Goal: Entertainment & Leisure: Consume media (video, audio)

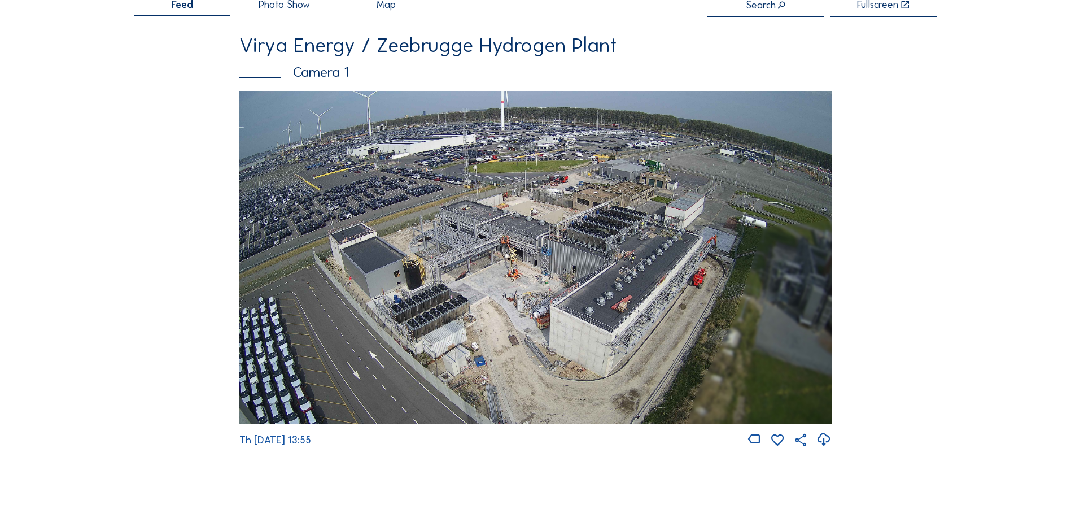
scroll to position [113, 0]
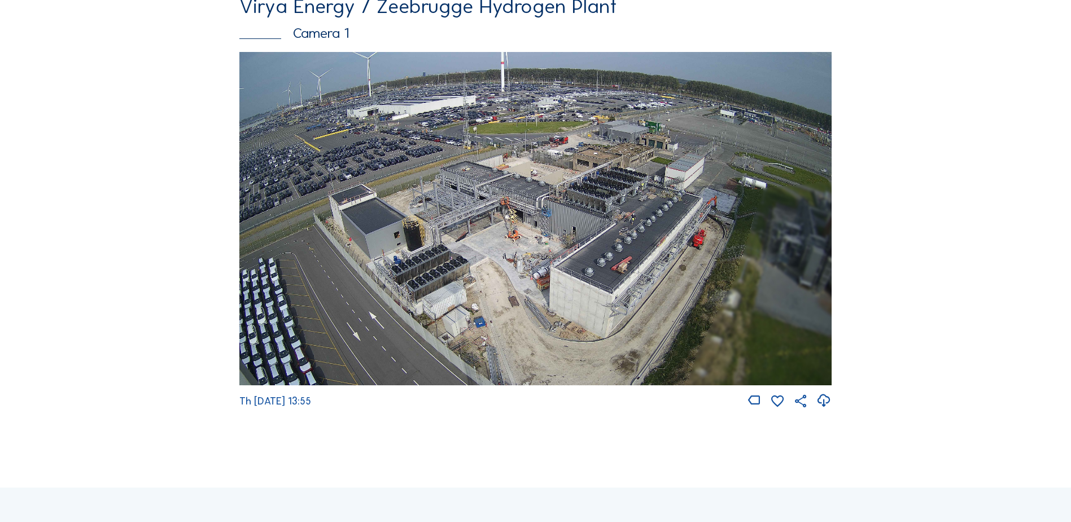
click at [532, 241] on img at bounding box center [535, 218] width 592 height 333
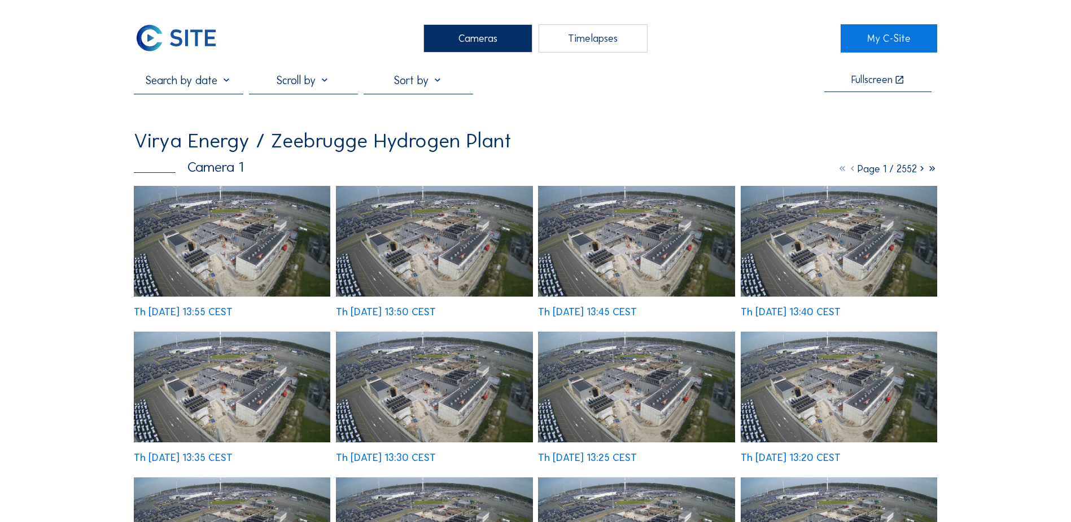
click at [210, 263] on img at bounding box center [232, 241] width 197 height 111
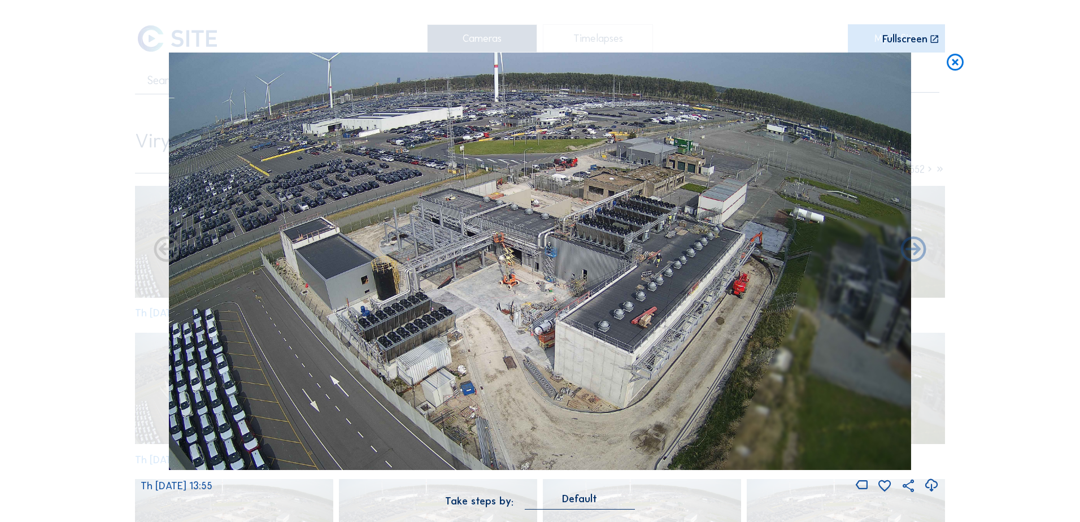
click at [909, 38] on div "Fullscreen" at bounding box center [904, 39] width 45 height 11
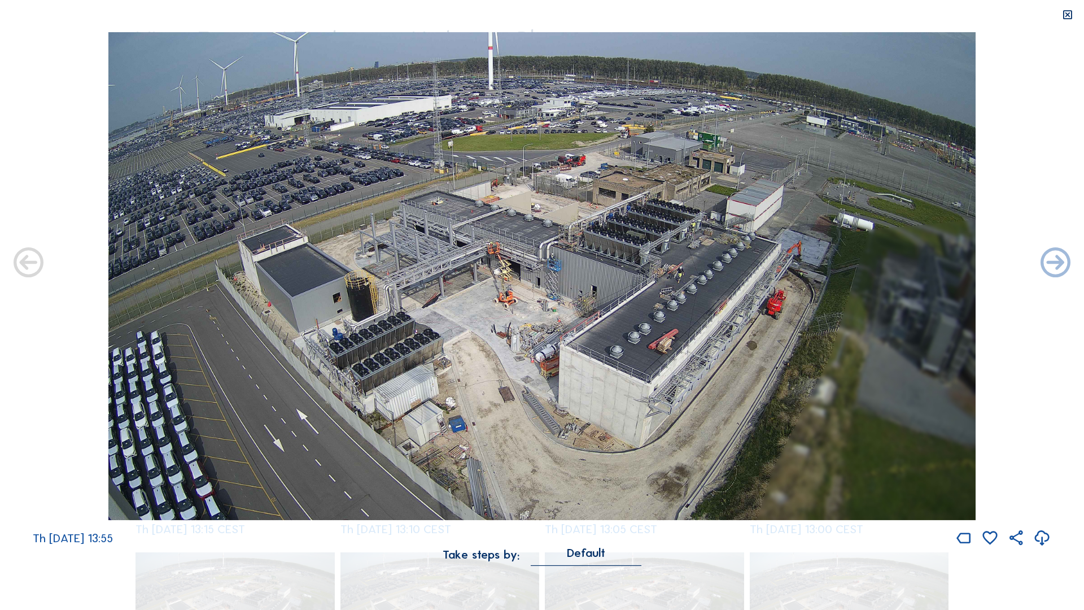
drag, startPoint x: 1069, startPoint y: 13, endPoint x: 962, endPoint y: 0, distance: 107.0
click at [1069, 13] on icon at bounding box center [1068, 15] width 12 height 12
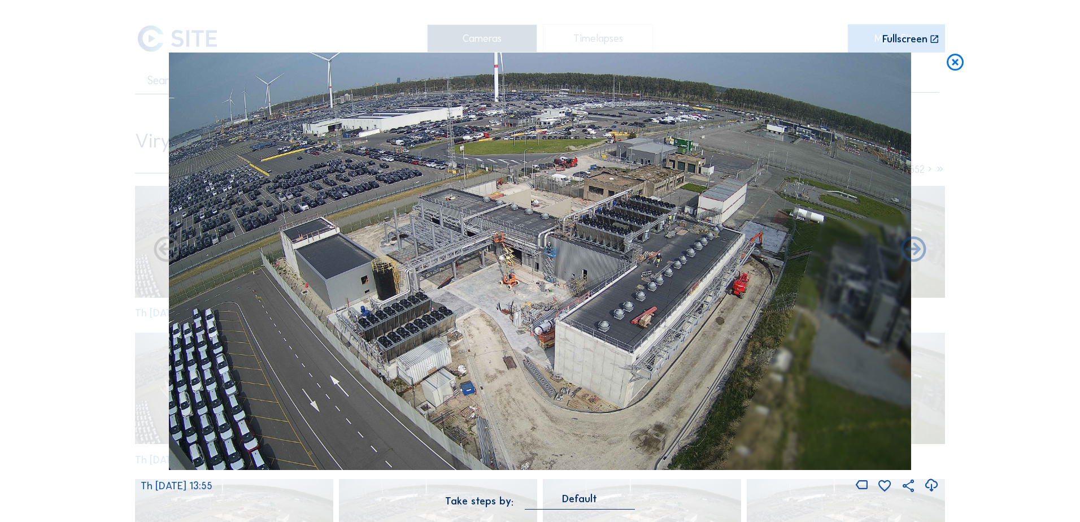
click at [956, 65] on icon at bounding box center [955, 63] width 20 height 21
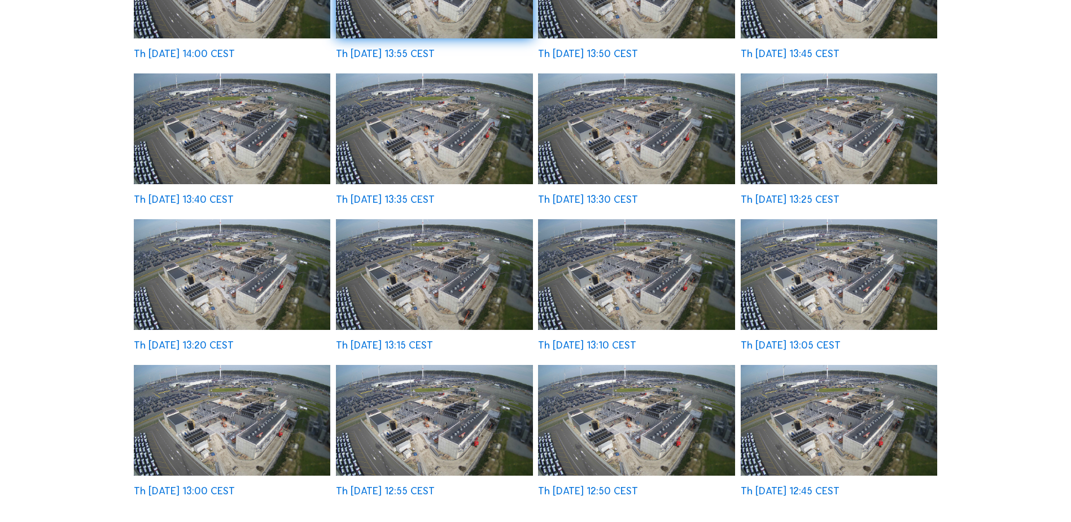
scroll to position [226, 0]
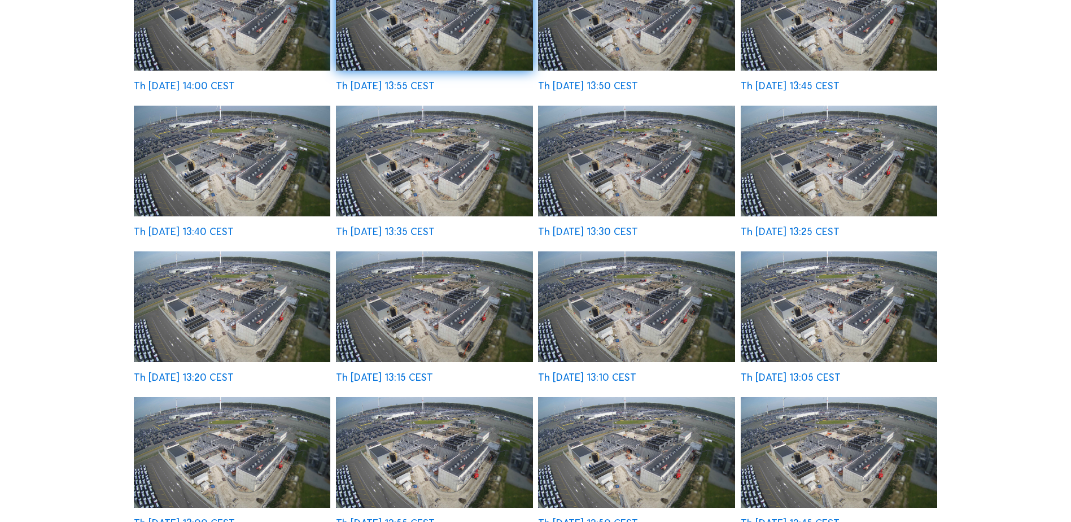
click at [229, 315] on img at bounding box center [232, 306] width 197 height 111
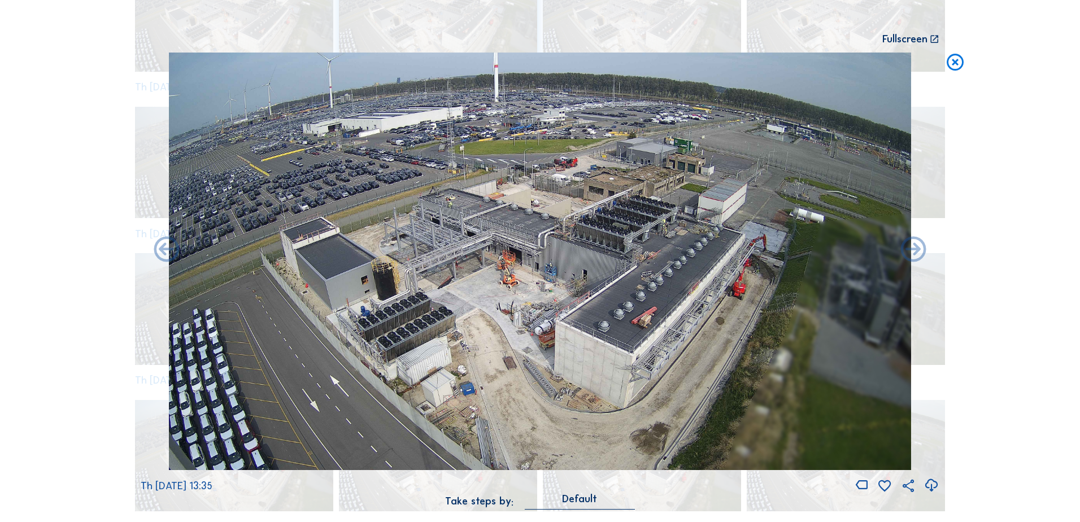
click at [954, 63] on icon at bounding box center [955, 63] width 20 height 21
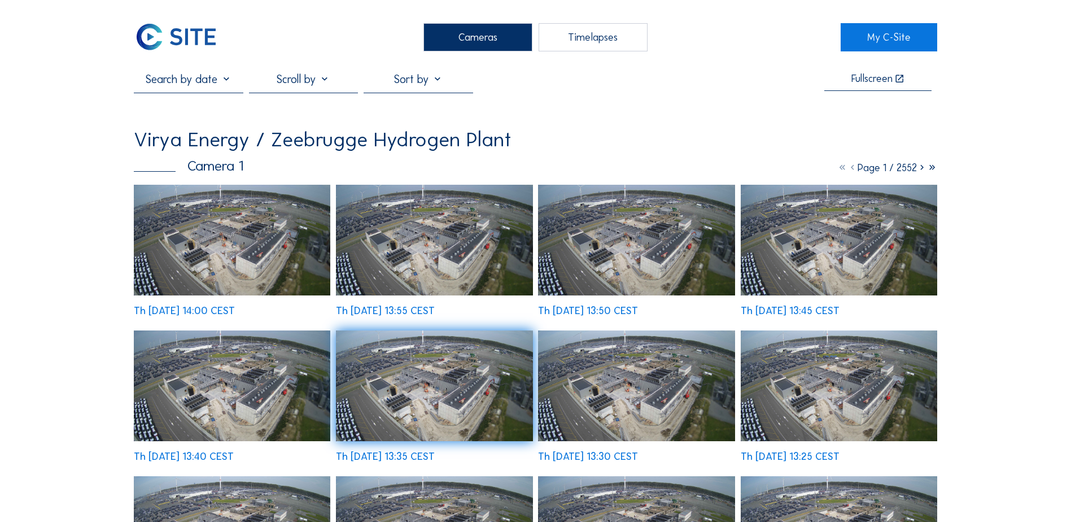
scroll to position [0, 0]
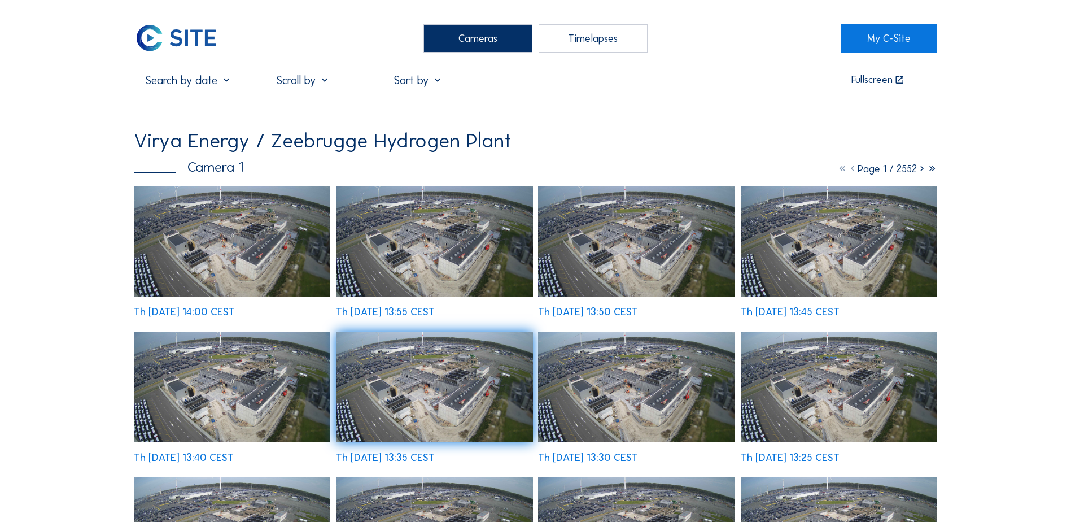
click at [573, 38] on div "Timelapses" at bounding box center [593, 38] width 109 height 28
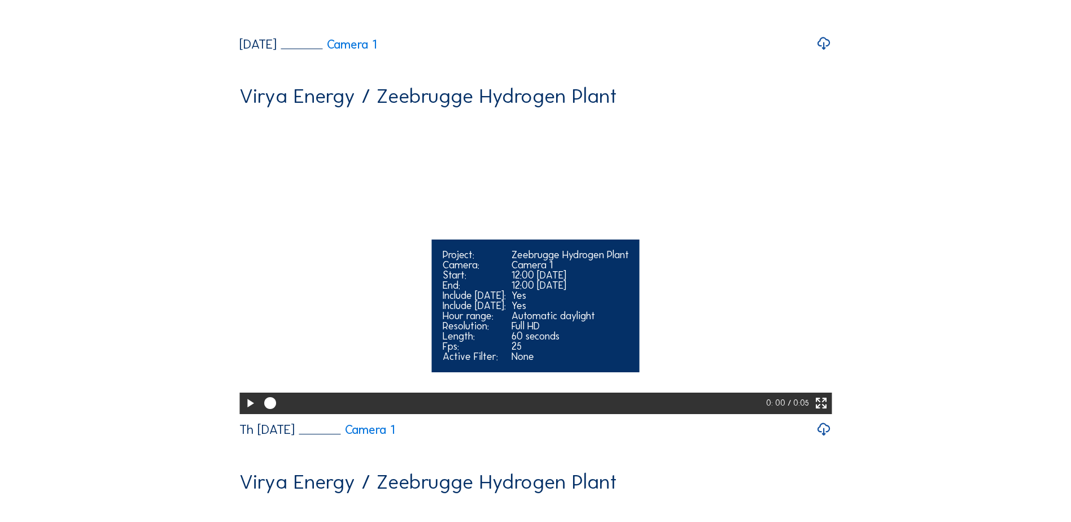
scroll to position [847, 0]
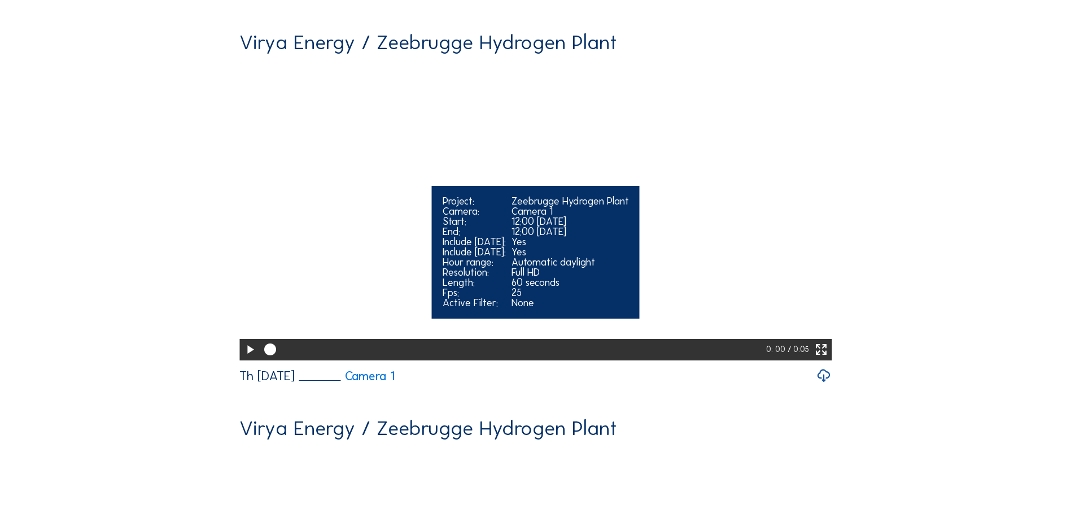
click at [439, 265] on video "Your browser does not support the video tag." at bounding box center [535, 210] width 592 height 297
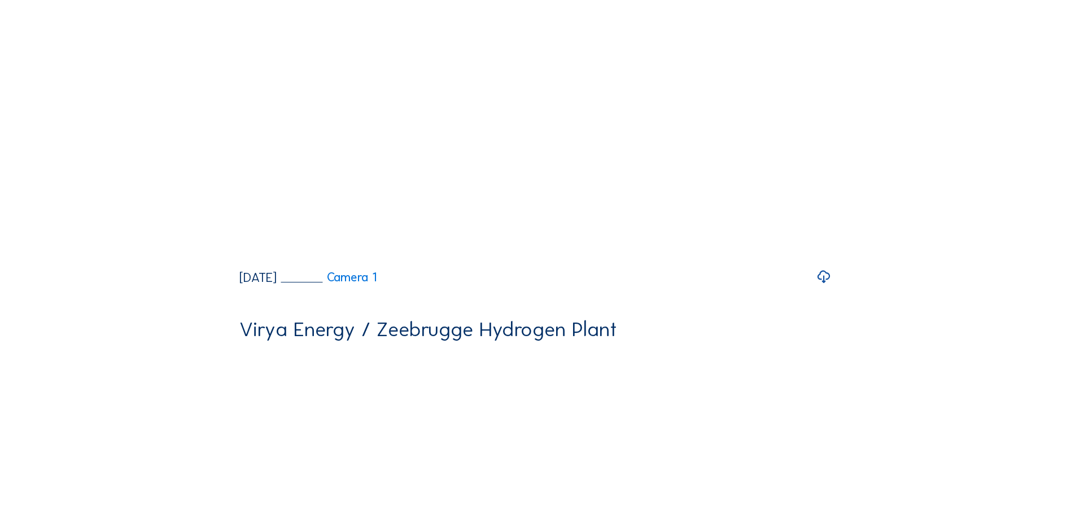
scroll to position [169, 0]
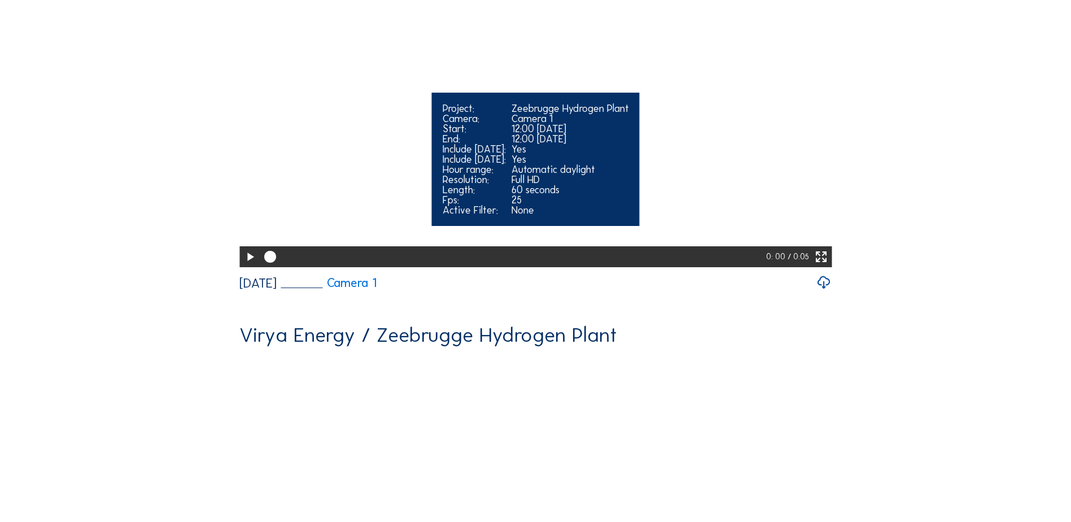
click at [737, 180] on video "Your browser does not support the video tag." at bounding box center [535, 118] width 592 height 297
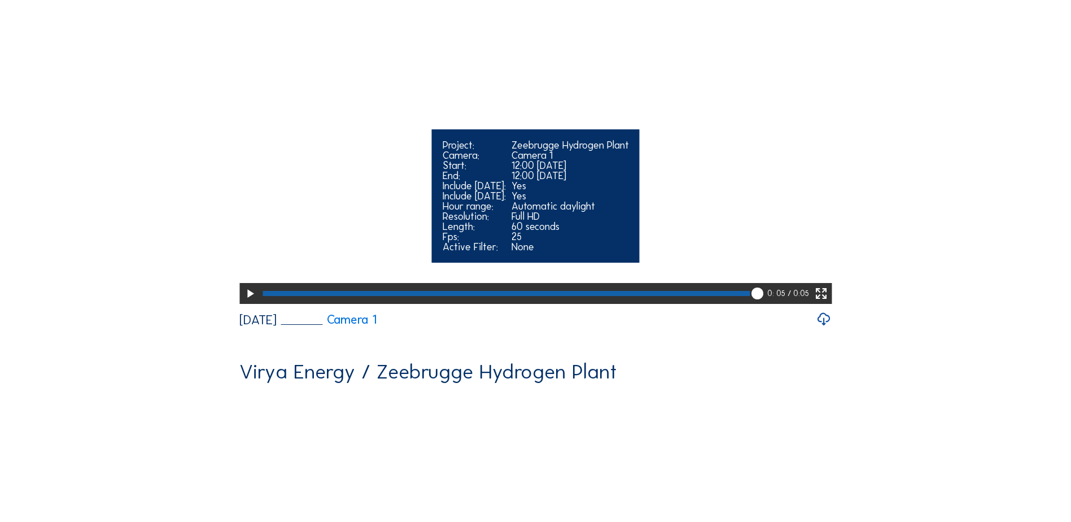
scroll to position [56, 0]
